Goal: Information Seeking & Learning: Find specific fact

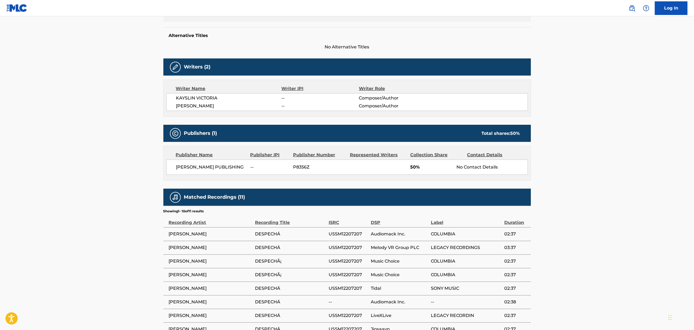
scroll to position [139, 0]
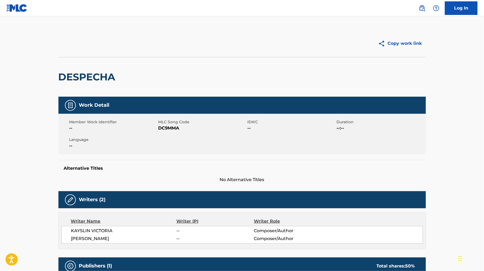
click at [92, 29] on main "Copy work link DESPECHA Work Detail Member Work Identifier -- MLC Song Code DC9…" at bounding box center [242, 270] width 484 height 508
click at [21, 8] on img at bounding box center [17, 8] width 21 height 8
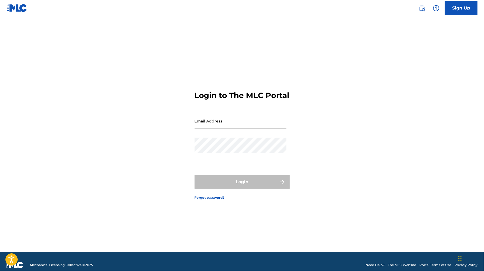
click at [258, 129] on input "Email Address" at bounding box center [241, 120] width 92 height 15
click at [269, 134] on div "Email Address" at bounding box center [241, 125] width 92 height 24
click at [427, 7] on link at bounding box center [422, 8] width 11 height 11
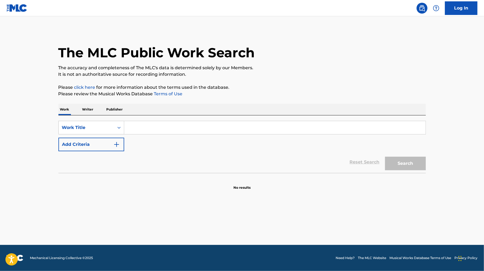
click at [197, 131] on input "Search Form" at bounding box center [274, 127] width 301 height 13
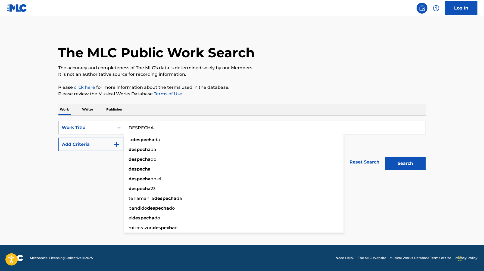
type input "DESPECHA"
click at [385, 157] on button "Search" at bounding box center [405, 164] width 41 height 14
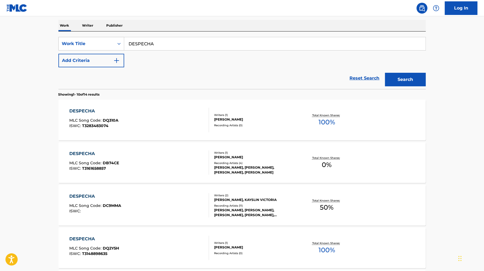
scroll to position [178, 0]
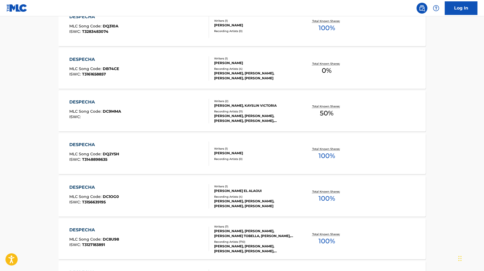
click at [172, 233] on div "DESPECHA MLC Song Code : DC8U98 ISWC : T3127183891" at bounding box center [139, 239] width 140 height 24
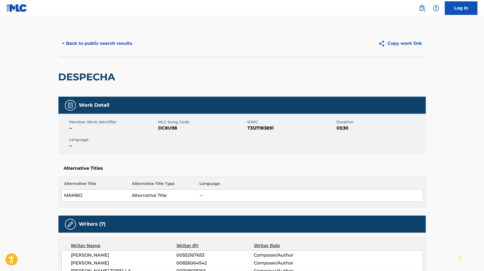
click at [414, 45] on button "Copy work link" at bounding box center [400, 44] width 51 height 14
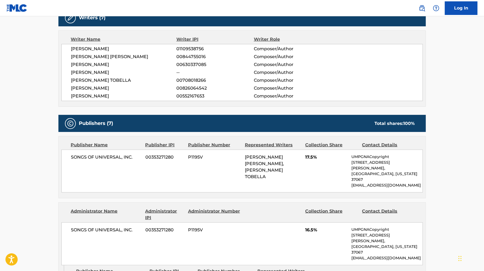
scroll to position [213, 0]
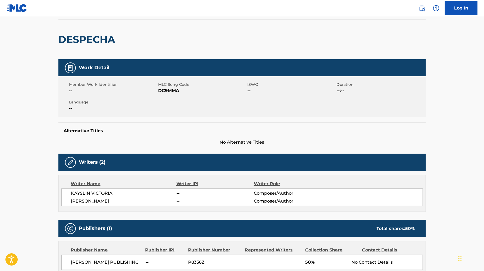
scroll to position [144, 0]
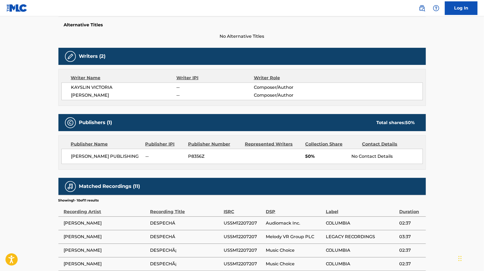
click at [113, 93] on span "[PERSON_NAME]" at bounding box center [123, 95] width 105 height 7
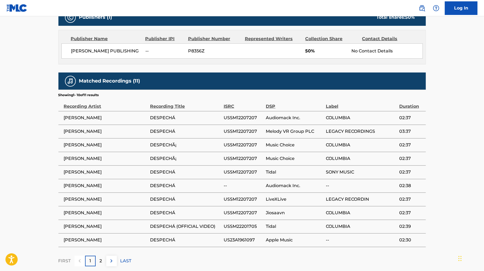
scroll to position [280, 0]
